Goal: Task Accomplishment & Management: Manage account settings

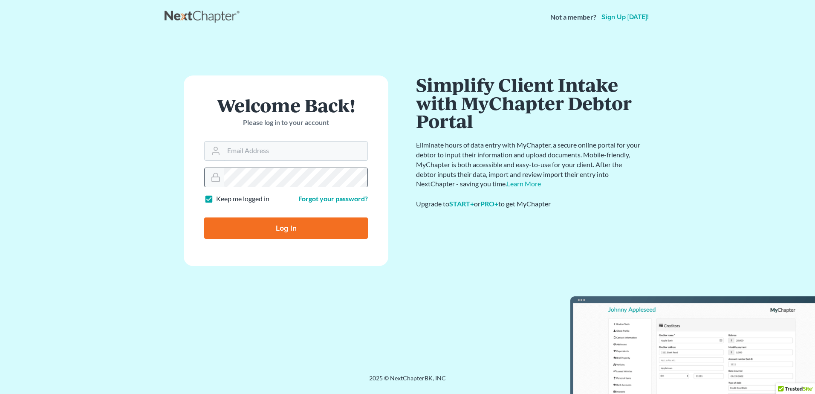
type input "[PERSON_NAME][EMAIL_ADDRESS][DOMAIN_NAME]"
click at [209, 171] on div at bounding box center [286, 178] width 164 height 20
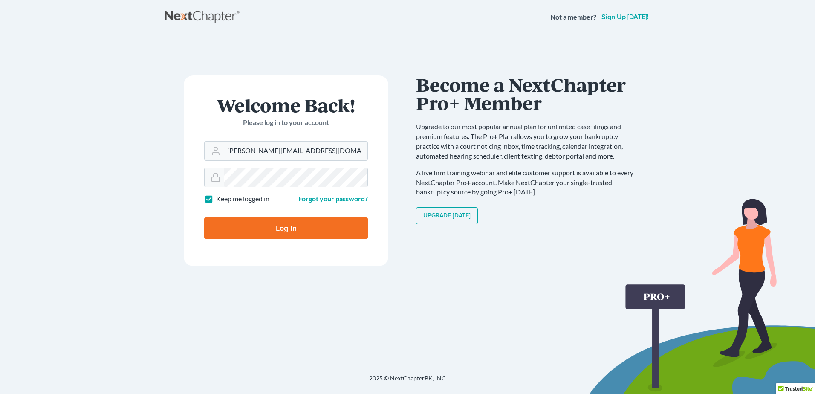
click at [98, 117] on main "× Your email or password is incorrect Welcome Back! Please log in to your accou…" at bounding box center [407, 193] width 815 height 319
click at [317, 201] on link "Forgot your password?" at bounding box center [332, 198] width 69 height 8
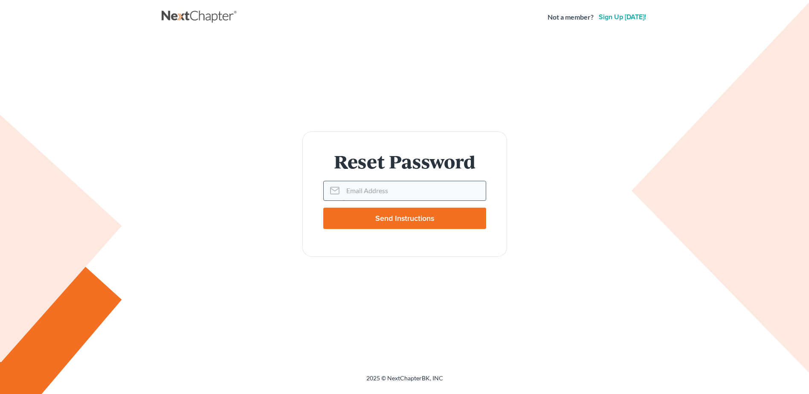
click at [379, 198] on input "Email Address" at bounding box center [414, 190] width 143 height 19
type input "[PERSON_NAME][EMAIL_ADDRESS][DOMAIN_NAME]"
click at [382, 219] on input "Send Instructions" at bounding box center [404, 218] width 163 height 21
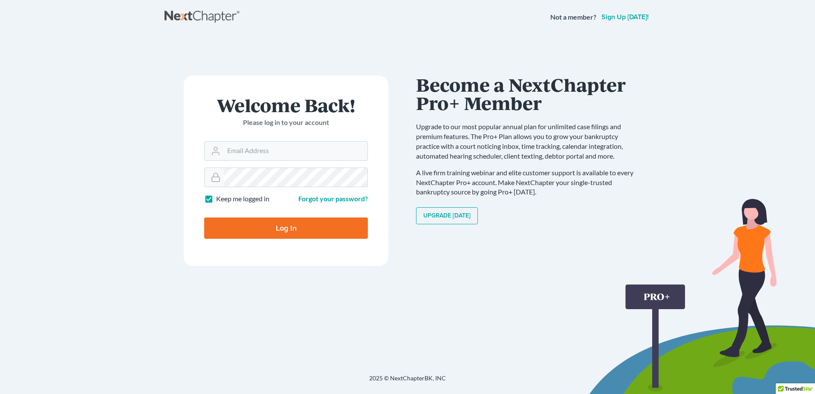
type input "[PERSON_NAME][EMAIL_ADDRESS][DOMAIN_NAME]"
click at [233, 228] on input "Log In" at bounding box center [286, 227] width 164 height 21
type input "Thinking..."
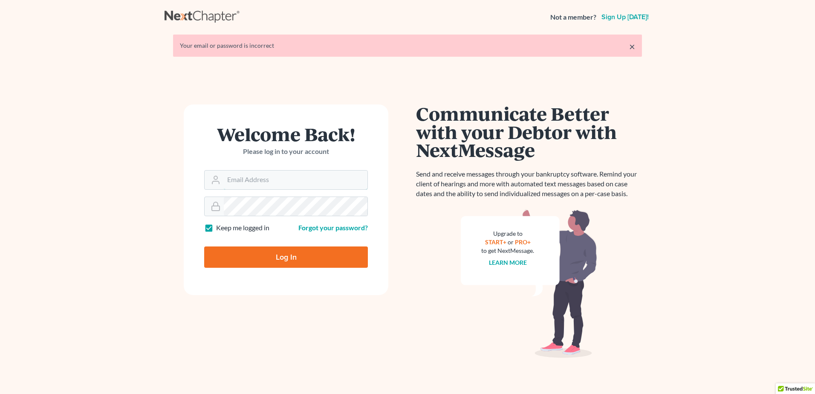
type input "[PERSON_NAME][EMAIL_ADDRESS][DOMAIN_NAME]"
click at [253, 254] on input "Log In" at bounding box center [286, 256] width 164 height 21
type input "Thinking..."
type input "[PERSON_NAME][EMAIL_ADDRESS][DOMAIN_NAME]"
click at [330, 231] on link "Forgot your password?" at bounding box center [332, 227] width 69 height 8
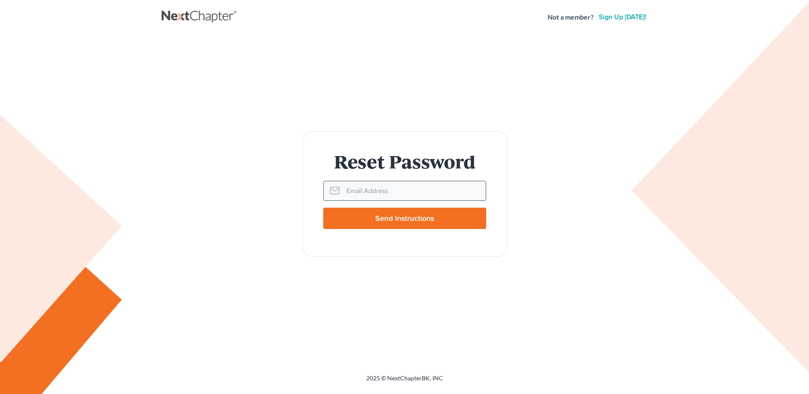
click at [351, 192] on input "Email Address" at bounding box center [414, 190] width 143 height 19
type input "[PERSON_NAME][EMAIL_ADDRESS][DOMAIN_NAME]"
click at [395, 214] on input "Send Instructions" at bounding box center [404, 218] width 163 height 21
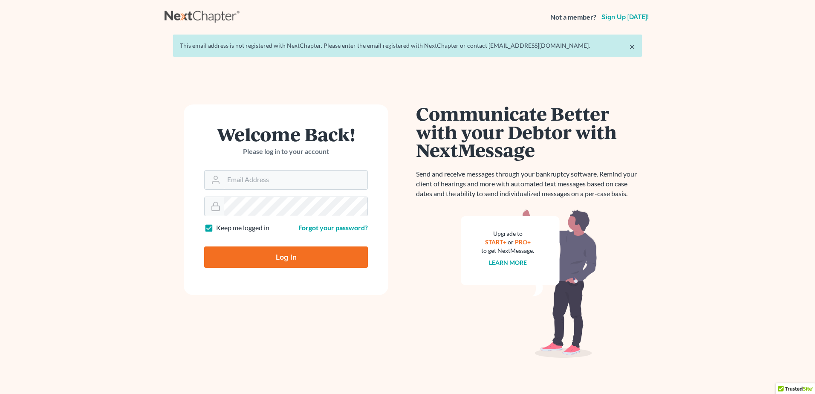
type input "terrence@tfanlaw.com"
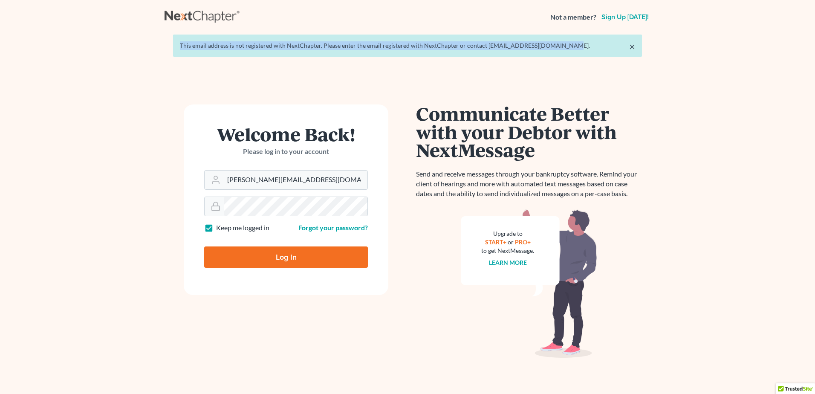
drag, startPoint x: 179, startPoint y: 47, endPoint x: 567, endPoint y: 47, distance: 388.3
click at [567, 47] on div "× This email address is not registered with NextChapter. Please enter the email…" at bounding box center [407, 46] width 469 height 22
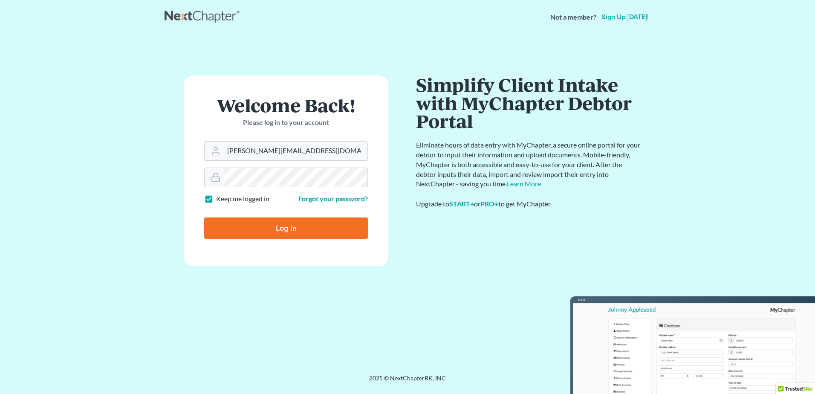
click at [321, 201] on link "Forgot your password?" at bounding box center [332, 198] width 69 height 8
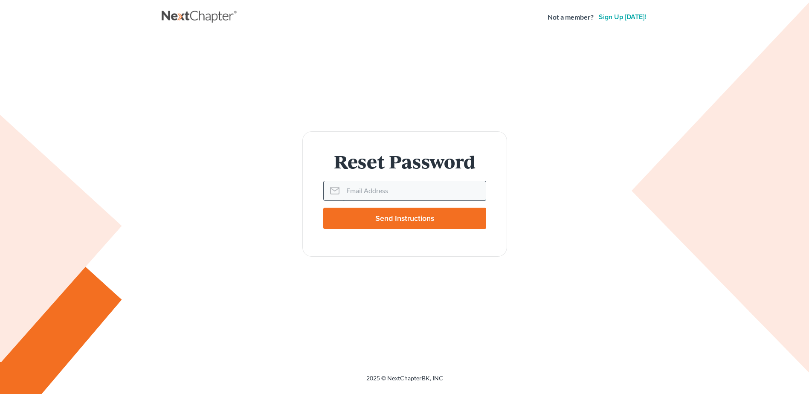
click at [349, 194] on input "Email Address" at bounding box center [414, 190] width 143 height 19
type input "[PERSON_NAME][EMAIL_ADDRESS][DOMAIN_NAME]"
click at [385, 218] on input "Send Instructions" at bounding box center [404, 218] width 163 height 21
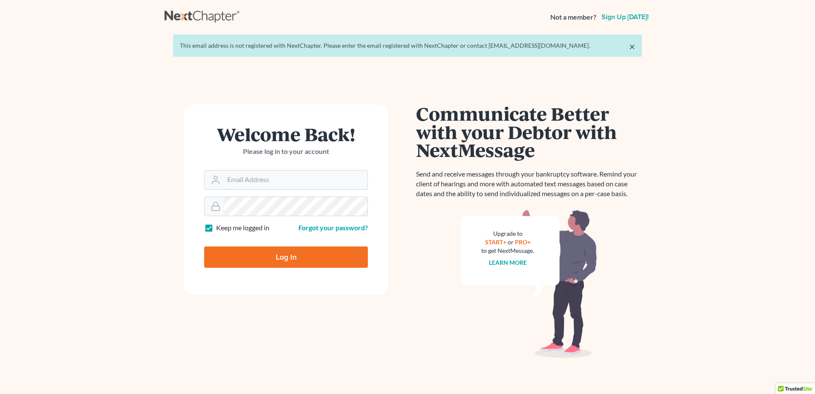
type input "[PERSON_NAME][EMAIL_ADDRESS][DOMAIN_NAME]"
click at [564, 43] on div "This email address is not registered with NextChapter. Please enter the email r…" at bounding box center [407, 45] width 455 height 9
click at [562, 44] on div "This email address is not registered with NextChapter. Please enter the email r…" at bounding box center [407, 45] width 455 height 9
click at [556, 46] on div "This email address is not registered with NextChapter. Please enter the email r…" at bounding box center [407, 45] width 455 height 9
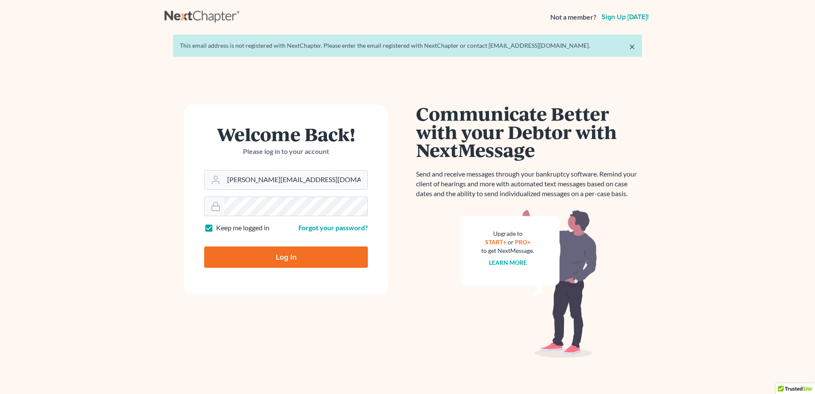
click at [487, 48] on div "× This email address is not registered with NextChapter. Please enter the email…" at bounding box center [407, 46] width 469 height 22
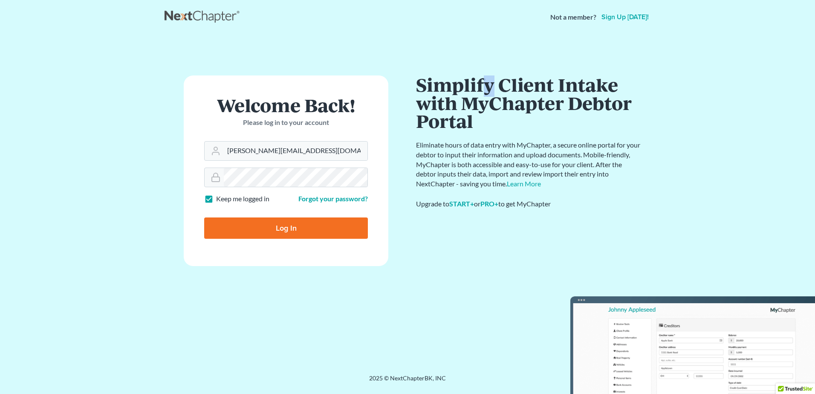
drag, startPoint x: 484, startPoint y: 45, endPoint x: 490, endPoint y: 43, distance: 6.7
click at [490, 43] on main "× This email address is not registered with NextChapter. Please enter the email…" at bounding box center [407, 193] width 815 height 319
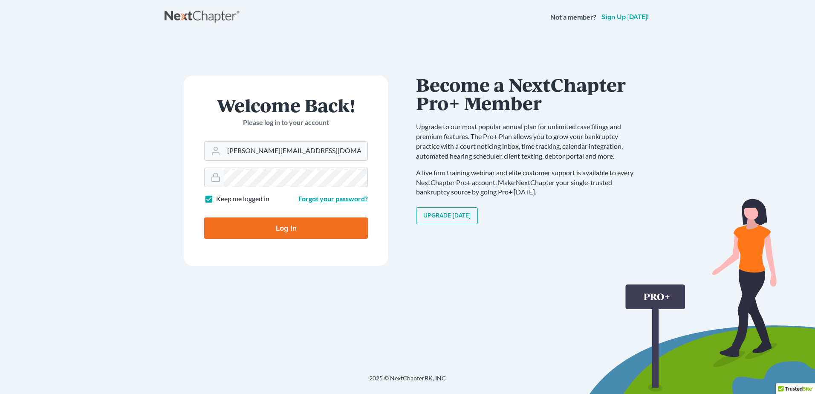
click at [336, 197] on link "Forgot your password?" at bounding box center [332, 198] width 69 height 8
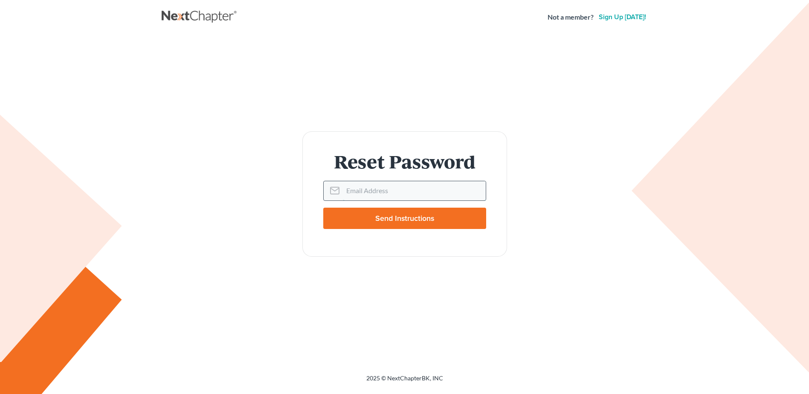
click at [360, 191] on input "Email Address" at bounding box center [414, 190] width 143 height 19
type input "[PERSON_NAME][EMAIL_ADDRESS][DOMAIN_NAME]"
click at [376, 217] on input "Send Instructions" at bounding box center [404, 218] width 163 height 21
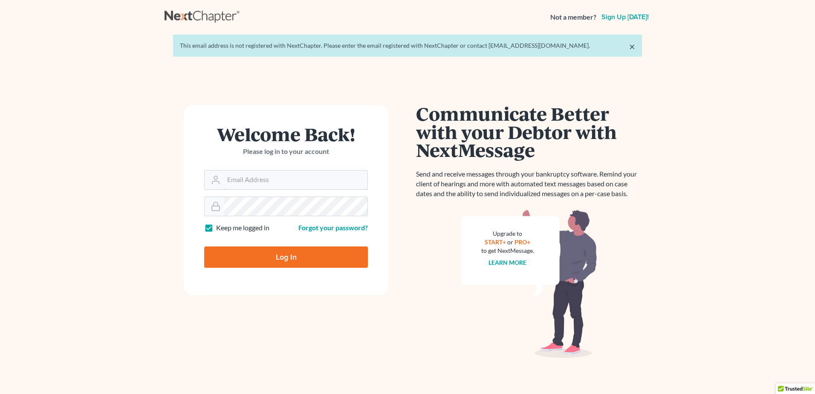
type input "terrence@tfanlaw.com"
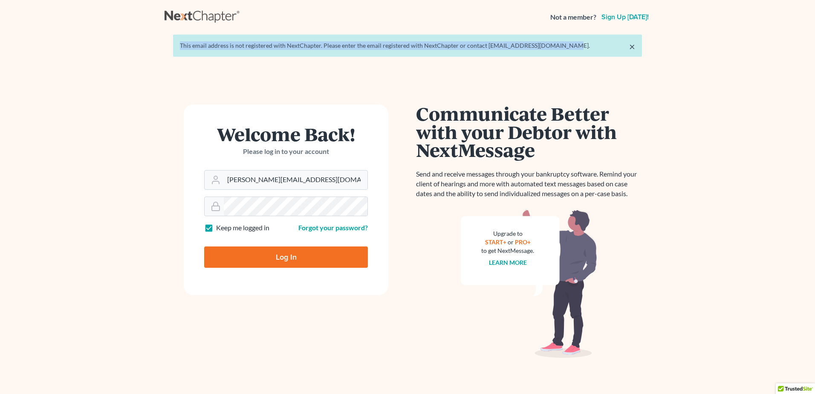
drag, startPoint x: 176, startPoint y: 43, endPoint x: 576, endPoint y: 47, distance: 399.9
click at [576, 47] on div "× This email address is not registered with NextChapter. Please enter the email…" at bounding box center [407, 46] width 469 height 22
drag, startPoint x: 576, startPoint y: 47, endPoint x: 543, endPoint y: 45, distance: 32.9
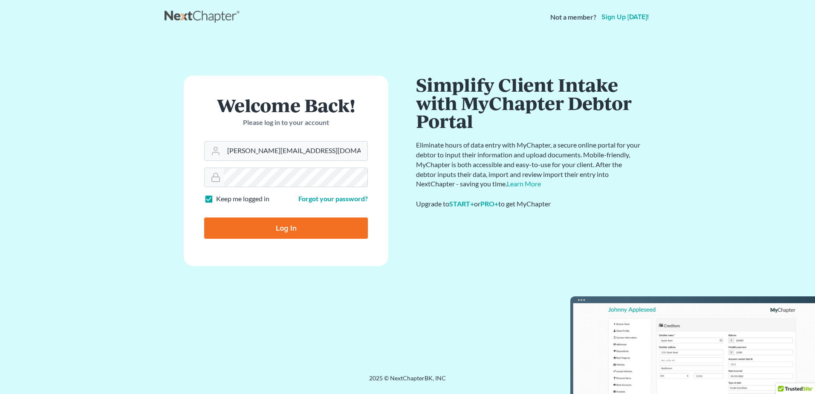
copy div "This email address is not registered with NextChapter. Please enter the email r…"
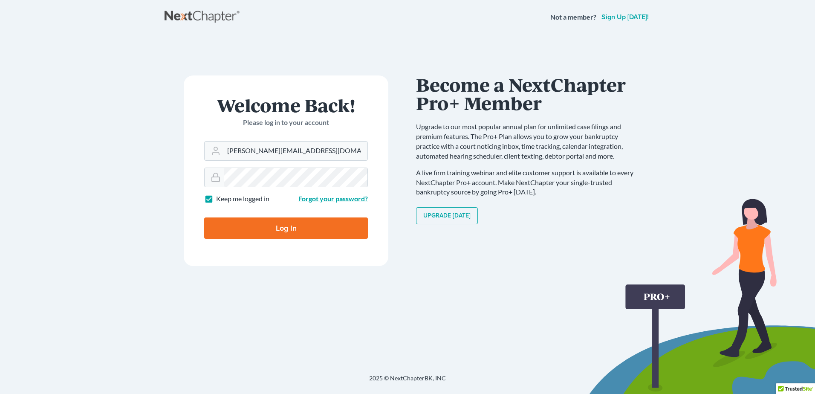
click at [318, 201] on link "Forgot your password?" at bounding box center [332, 198] width 69 height 8
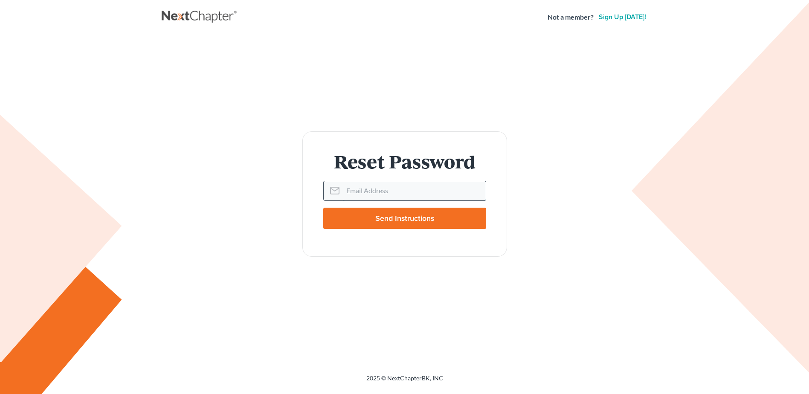
click at [370, 194] on input "Email Address" at bounding box center [414, 190] width 143 height 19
type input "[PERSON_NAME][EMAIL_ADDRESS][DOMAIN_NAME]"
click at [392, 222] on input "Send Instructions" at bounding box center [404, 218] width 163 height 21
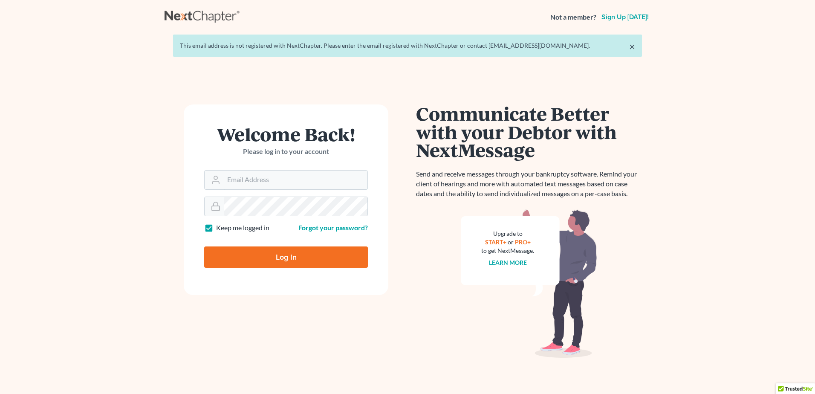
type input "[PERSON_NAME][EMAIL_ADDRESS][DOMAIN_NAME]"
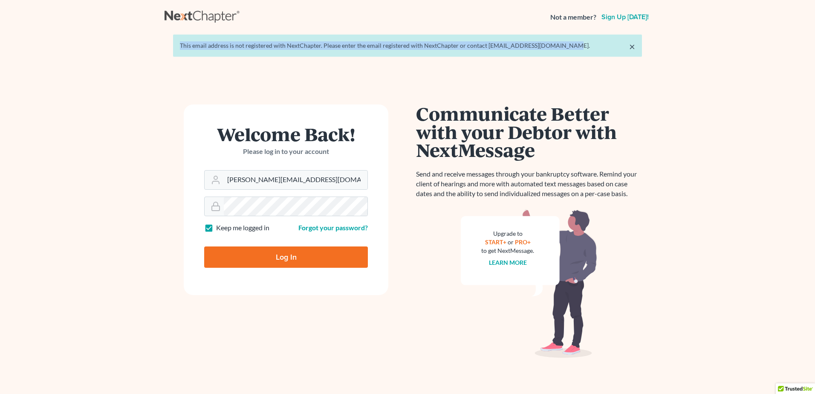
drag, startPoint x: 179, startPoint y: 45, endPoint x: 583, endPoint y: 53, distance: 403.3
click at [583, 53] on div "× This email address is not registered with NextChapter. Please enter the email…" at bounding box center [407, 46] width 469 height 22
drag, startPoint x: 583, startPoint y: 53, endPoint x: 526, endPoint y: 44, distance: 57.4
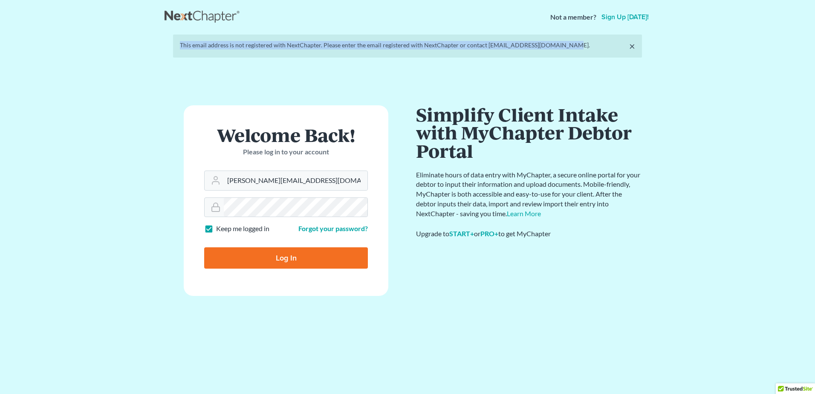
copy div "This email address is not registered with NextChapter. Please enter the email r…"
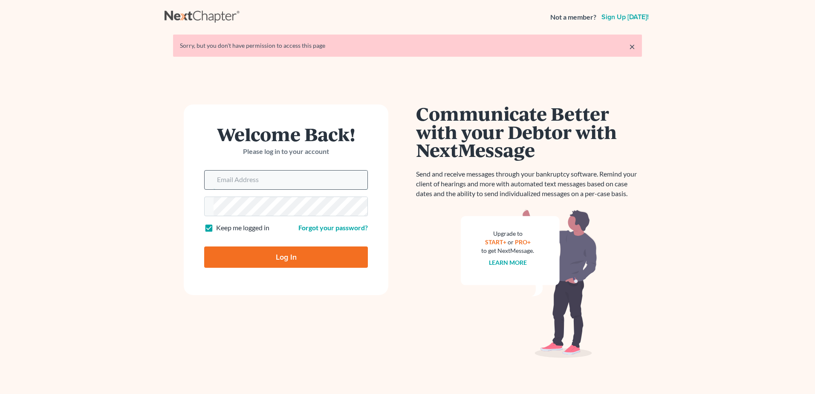
click at [308, 178] on input "Email Address" at bounding box center [291, 180] width 154 height 19
type input "[PERSON_NAME][EMAIL_ADDRESS][DOMAIN_NAME]"
click at [269, 258] on input "Log In" at bounding box center [286, 256] width 164 height 21
type input "Thinking..."
